Goal: Task Accomplishment & Management: Complete application form

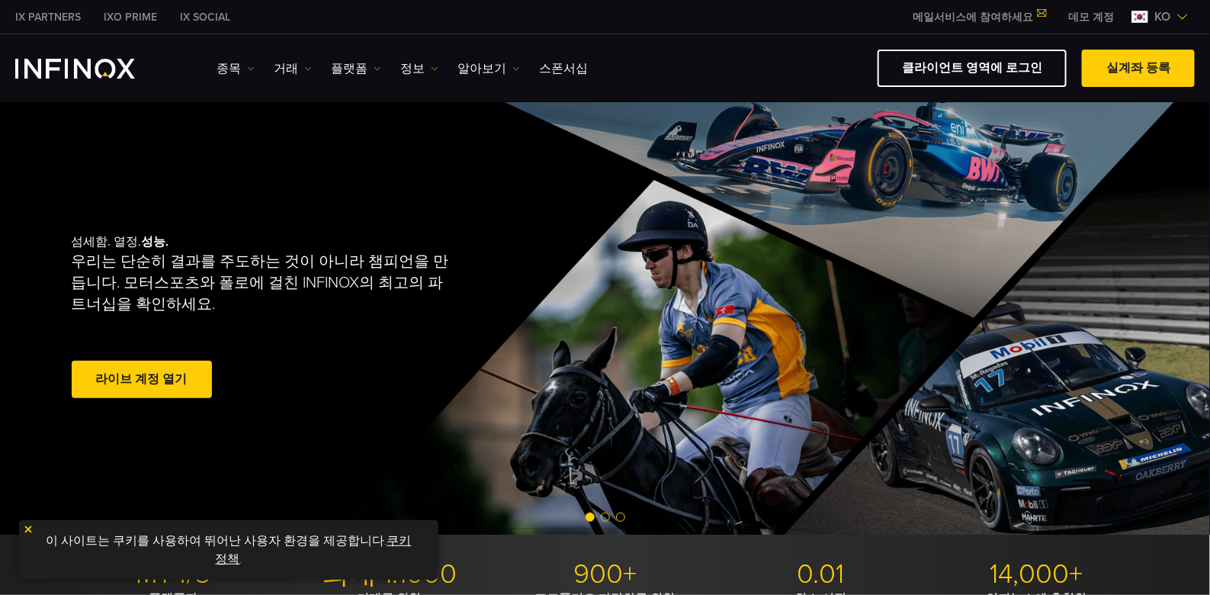
click at [150, 380] on link "라이브 계정 열기" at bounding box center [142, 379] width 140 height 37
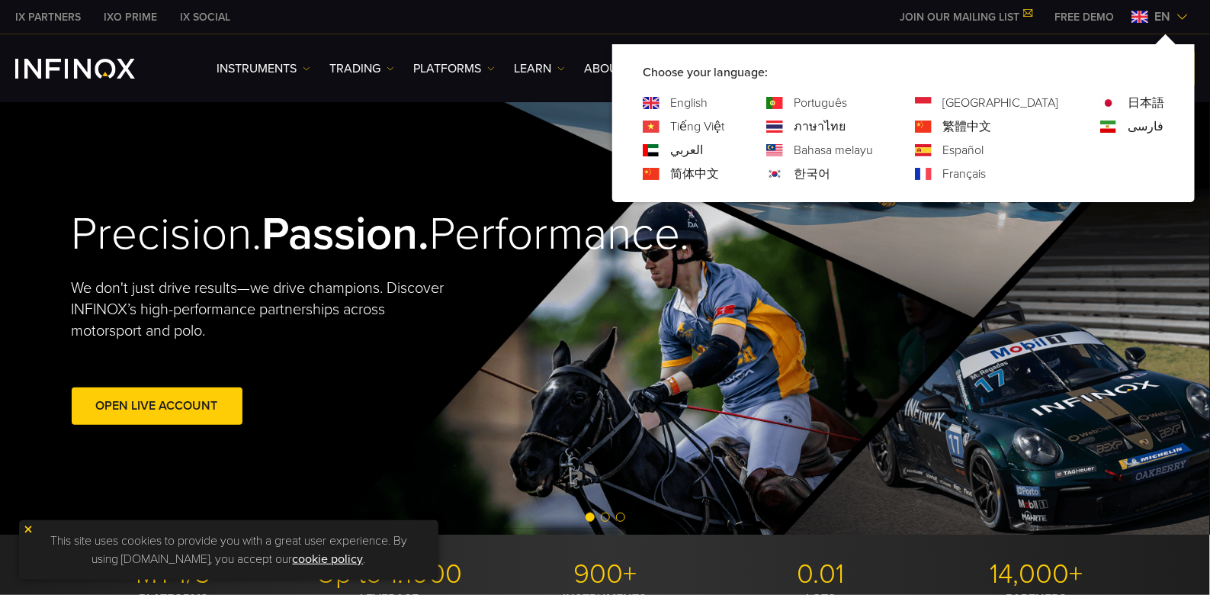
click at [830, 172] on link "한국어" at bounding box center [812, 174] width 37 height 18
